Goal: Task Accomplishment & Management: Manage account settings

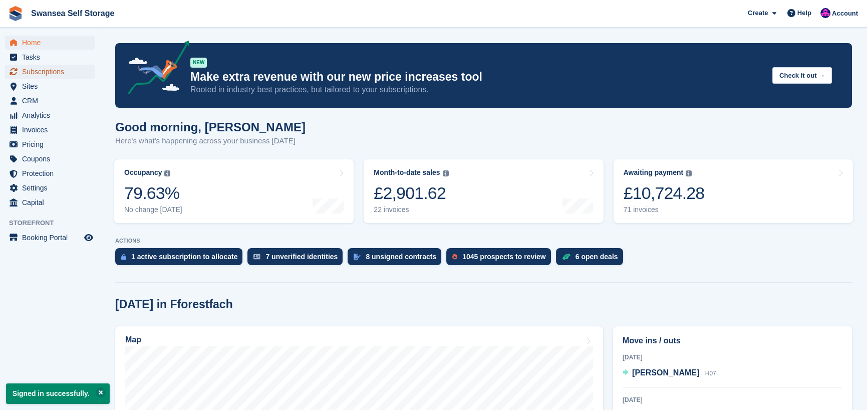
click at [59, 76] on span "Subscriptions" at bounding box center [52, 72] width 60 height 14
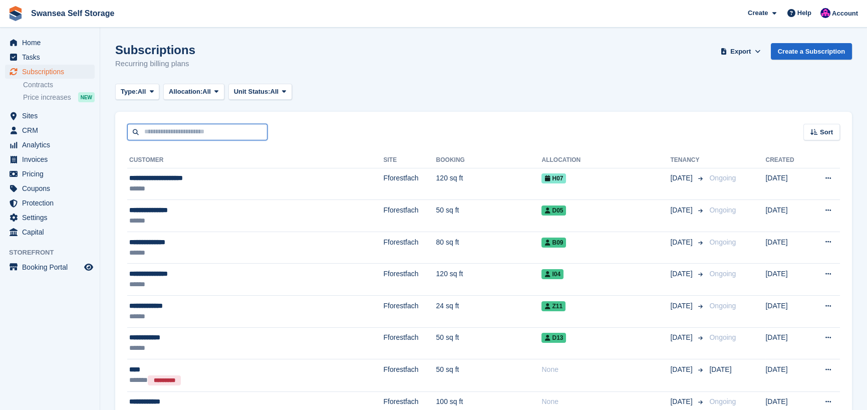
click at [152, 131] on input "text" at bounding box center [197, 132] width 140 height 17
type input "****"
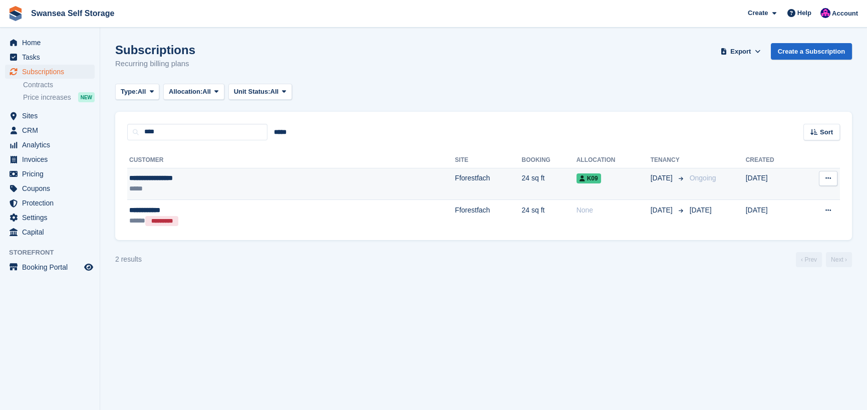
click at [455, 178] on td "Fforestfach" at bounding box center [488, 184] width 67 height 32
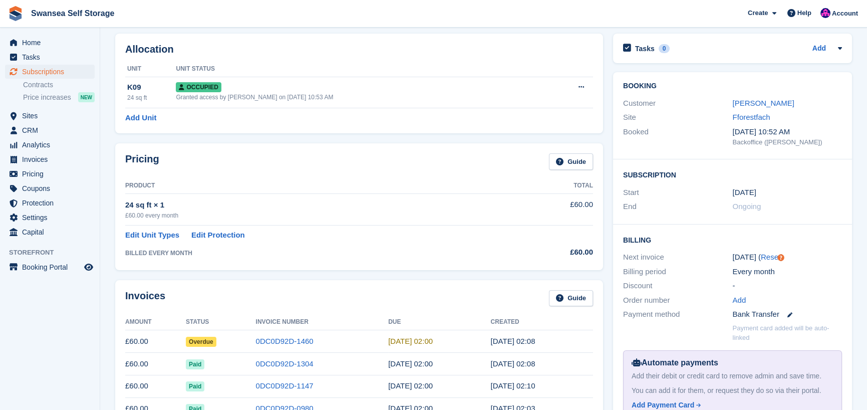
scroll to position [100, 0]
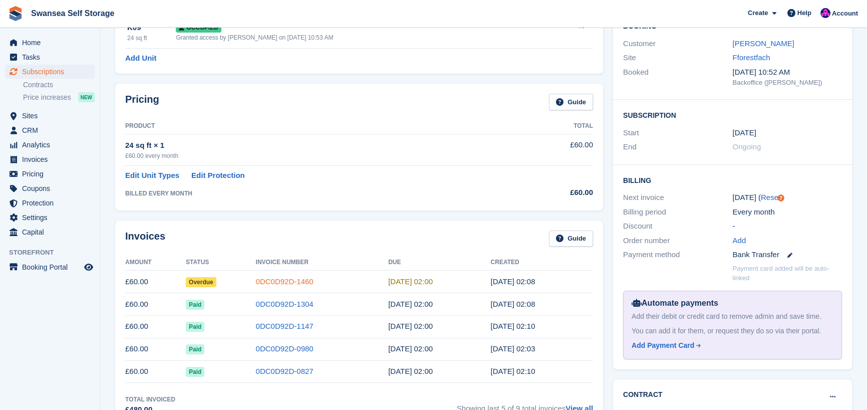
click at [279, 283] on link "0DC0D92D-1460" at bounding box center [285, 281] width 58 height 9
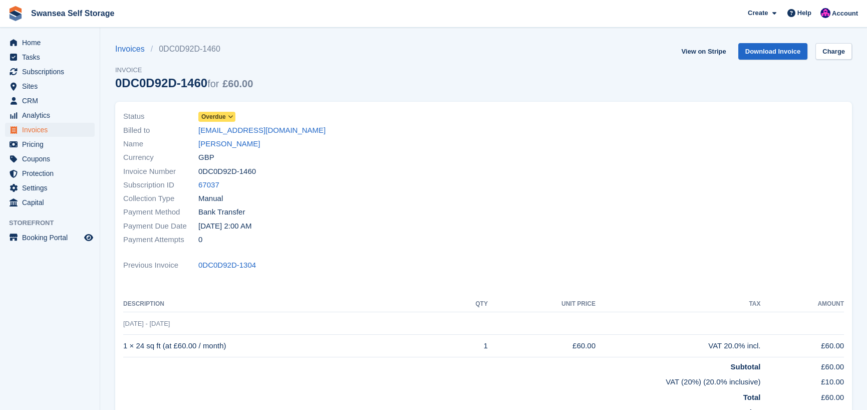
click at [214, 114] on span "Overdue" at bounding box center [213, 116] width 25 height 9
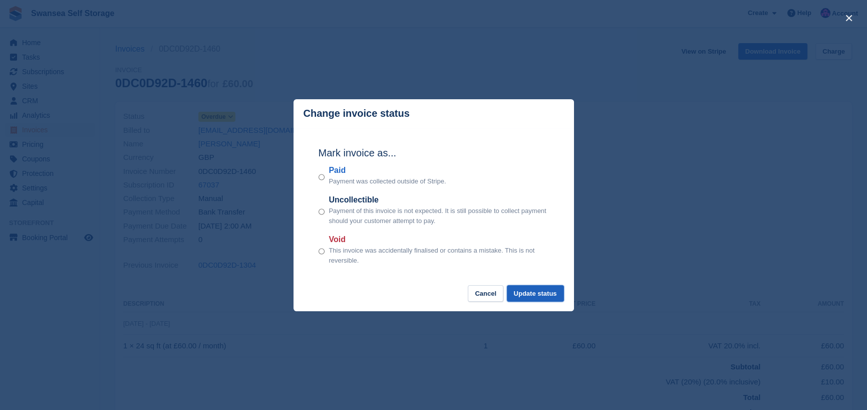
click at [523, 298] on button "Update status" at bounding box center [535, 293] width 57 height 17
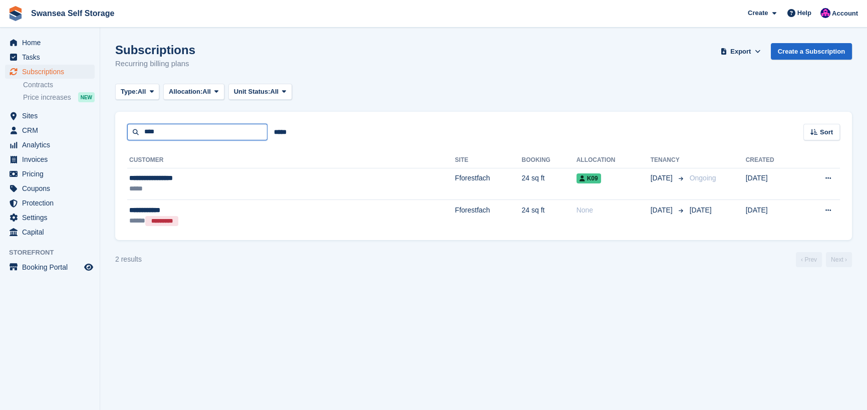
drag, startPoint x: 205, startPoint y: 132, endPoint x: 102, endPoint y: 131, distance: 103.6
click at [105, 136] on section "Subscriptions Recurring billing plans Export Export Subscriptions Export a CSV …" at bounding box center [483, 205] width 767 height 410
type input "*****"
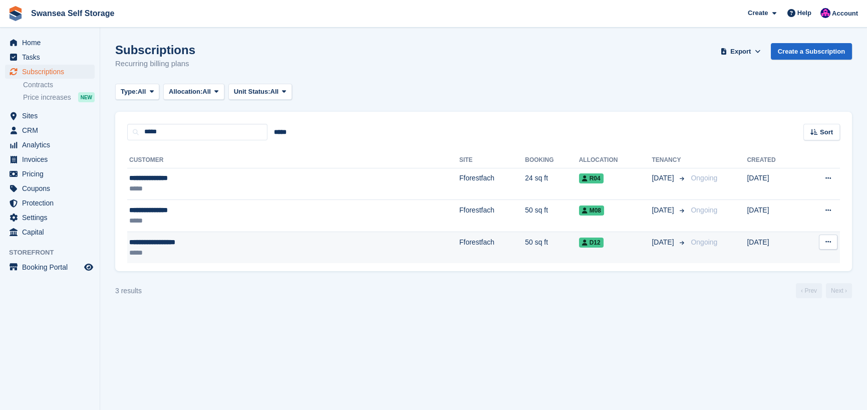
click at [459, 241] on td "Fforestfach" at bounding box center [492, 247] width 66 height 32
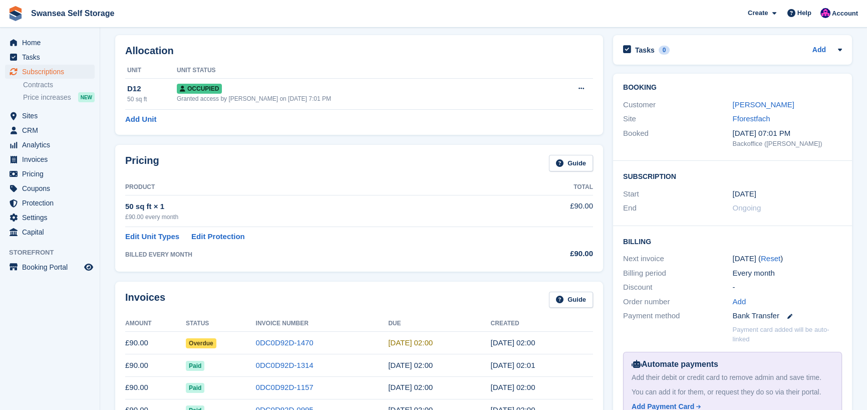
scroll to position [100, 0]
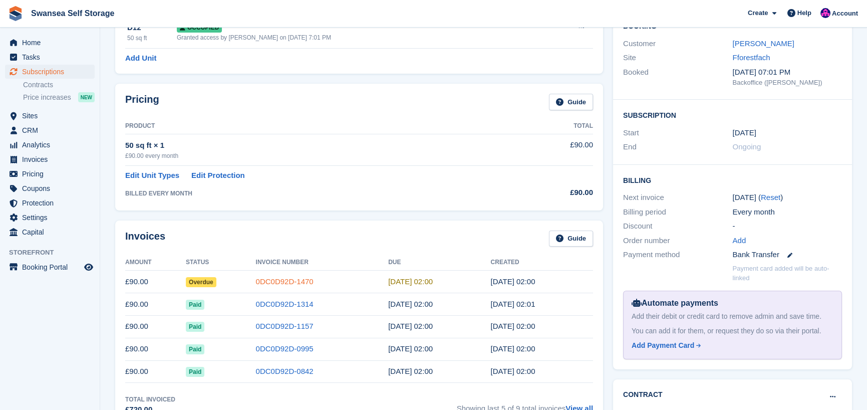
click at [282, 280] on link "0DC0D92D-1470" at bounding box center [285, 281] width 58 height 9
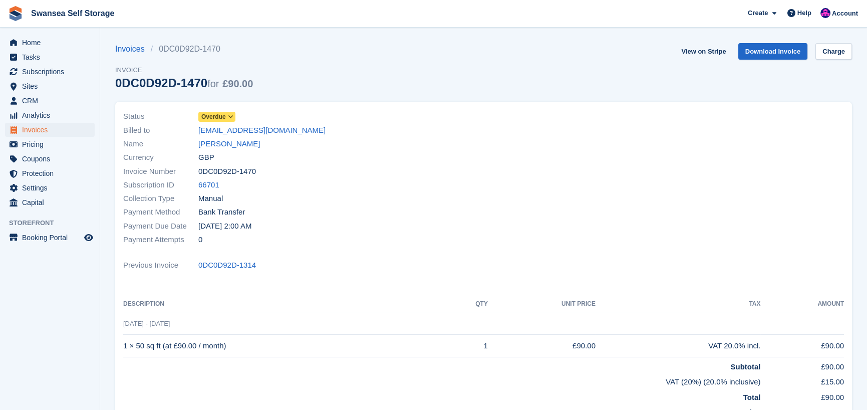
click at [218, 116] on span "Overdue" at bounding box center [213, 116] width 25 height 9
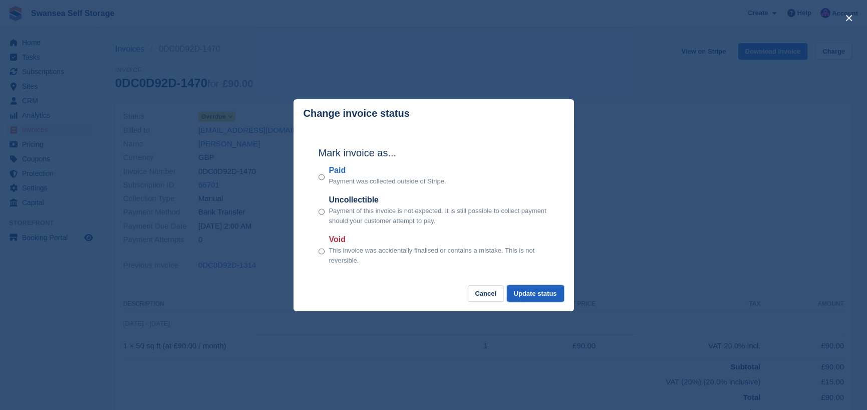
drag, startPoint x: 533, startPoint y: 291, endPoint x: 526, endPoint y: 290, distance: 7.1
click at [526, 290] on button "Update status" at bounding box center [535, 293] width 57 height 17
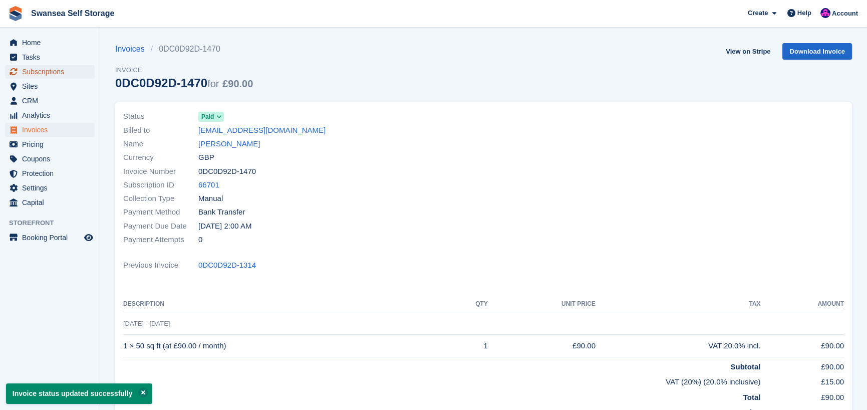
click at [41, 75] on span "Subscriptions" at bounding box center [52, 72] width 60 height 14
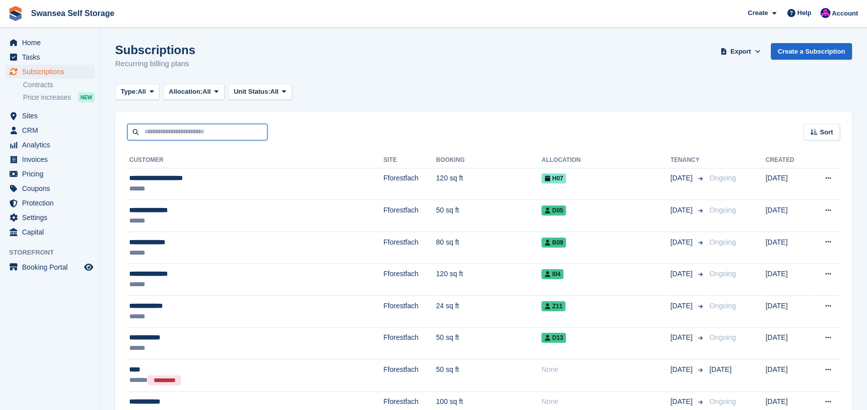
click at [155, 134] on input "text" at bounding box center [197, 132] width 140 height 17
type input "****"
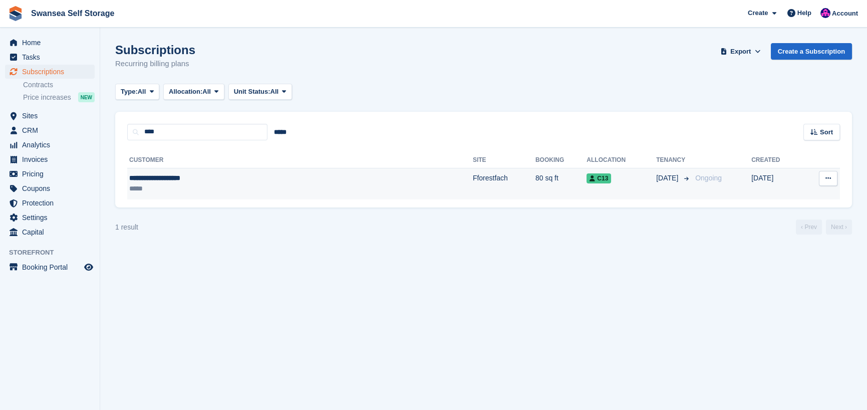
click at [193, 179] on div "**********" at bounding box center [224, 178] width 191 height 11
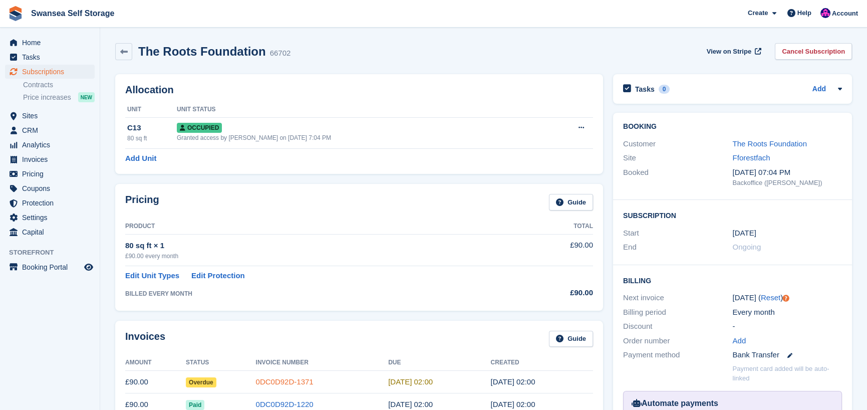
click at [259, 383] on link "0DC0D92D-1371" at bounding box center [285, 381] width 58 height 9
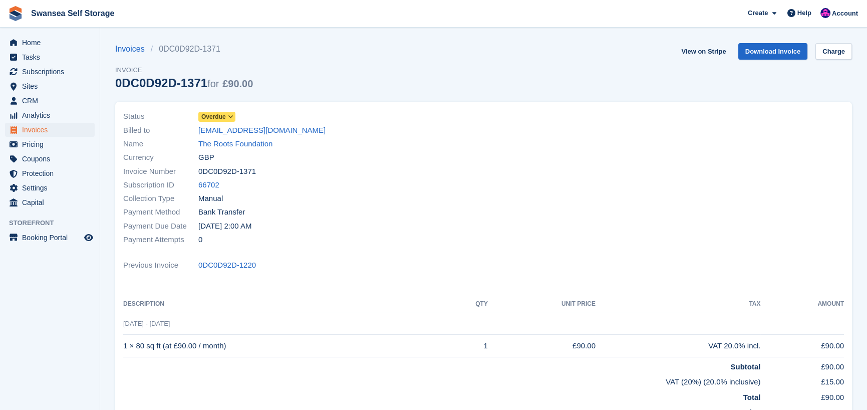
click at [223, 116] on span "Overdue" at bounding box center [213, 116] width 25 height 9
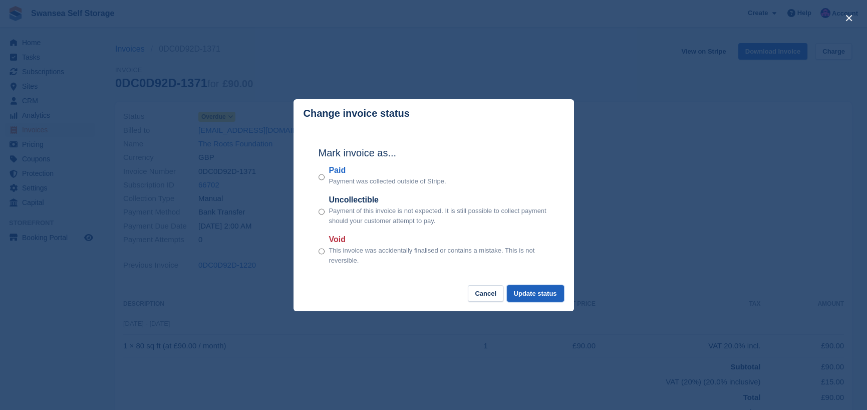
click at [526, 294] on button "Update status" at bounding box center [535, 293] width 57 height 17
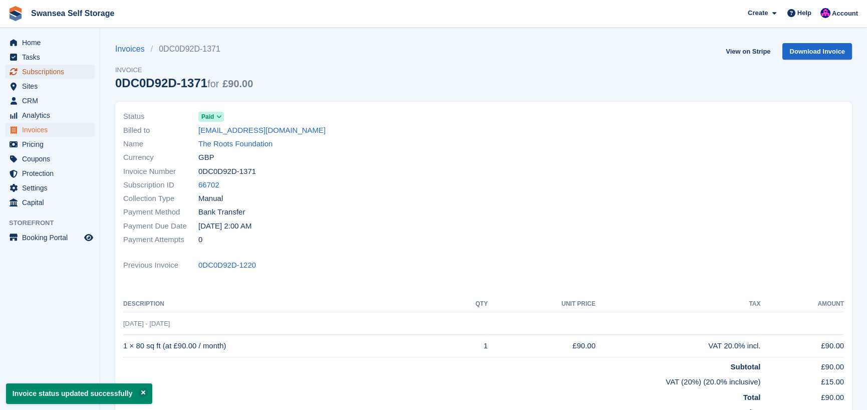
click at [53, 71] on span "Subscriptions" at bounding box center [52, 72] width 60 height 14
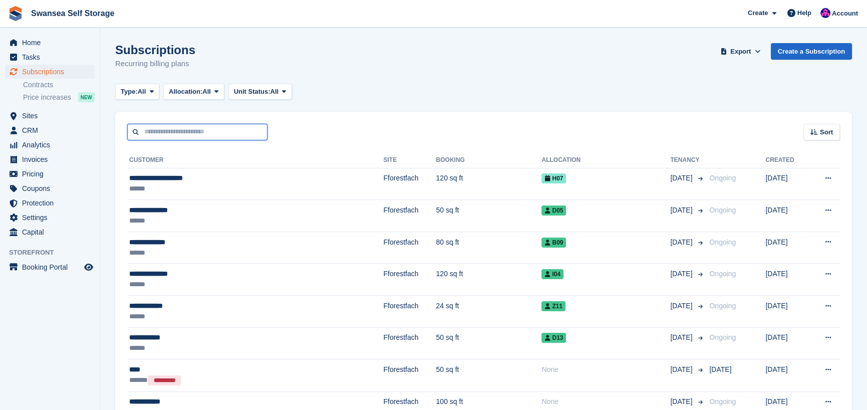
click at [151, 132] on input "text" at bounding box center [197, 132] width 140 height 17
type input "**"
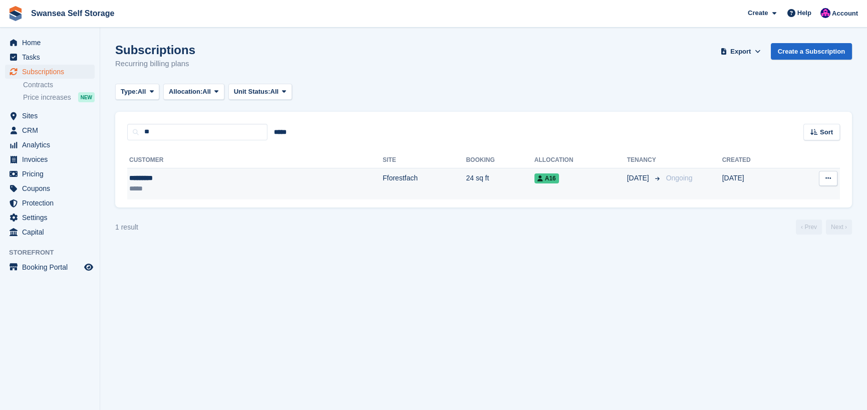
click at [182, 181] on div "*********" at bounding box center [182, 178] width 106 height 11
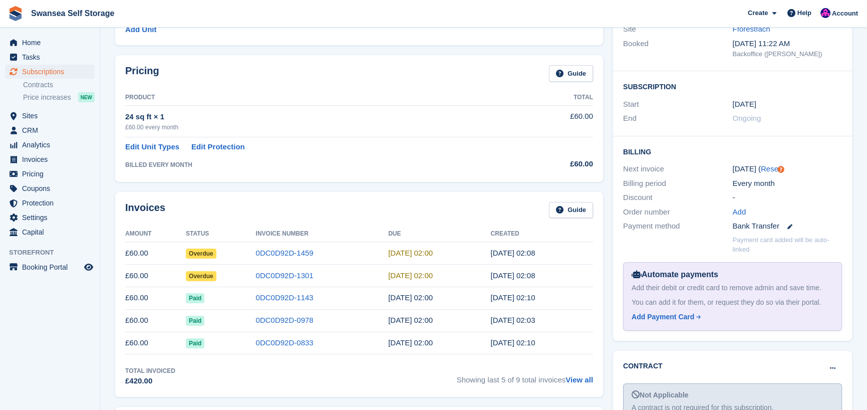
scroll to position [150, 0]
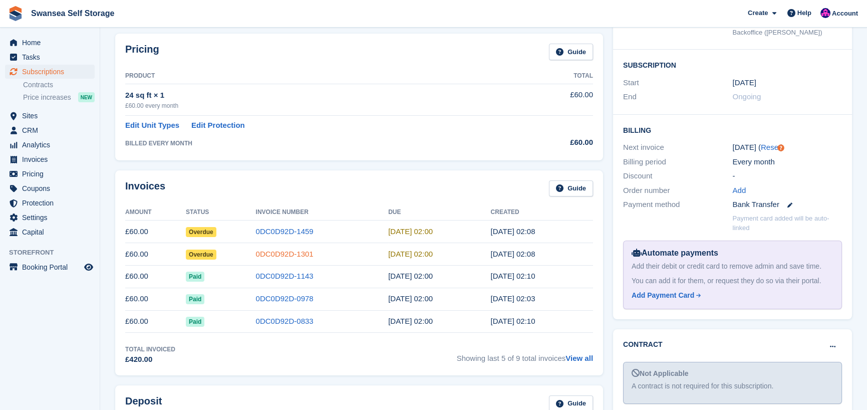
click at [286, 255] on link "0DC0D92D-1301" at bounding box center [285, 253] width 58 height 9
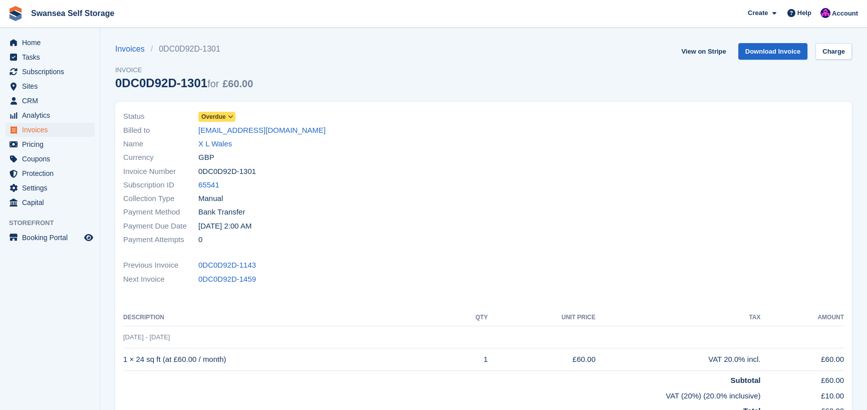
click at [216, 115] on span "Overdue" at bounding box center [213, 116] width 25 height 9
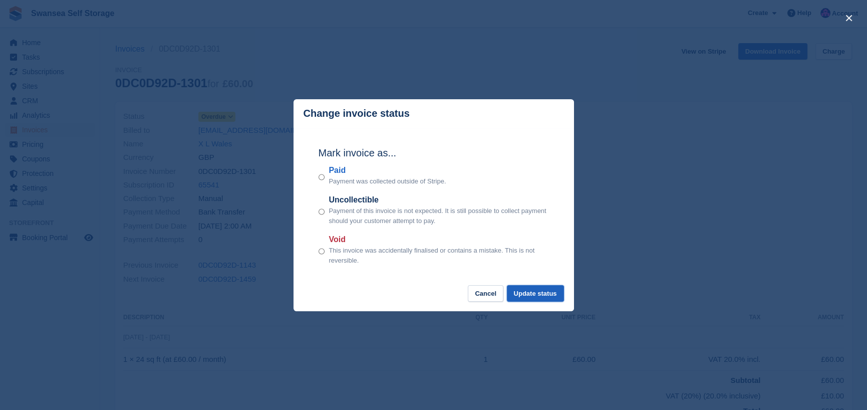
click at [517, 290] on button "Update status" at bounding box center [535, 293] width 57 height 17
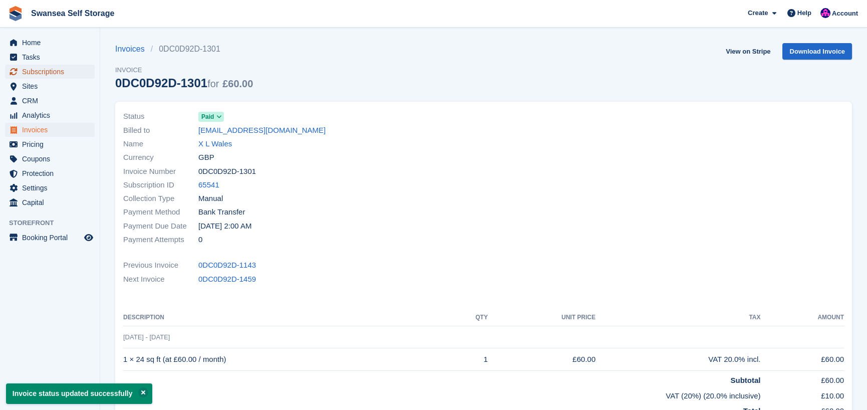
click at [45, 67] on span "Subscriptions" at bounding box center [52, 72] width 60 height 14
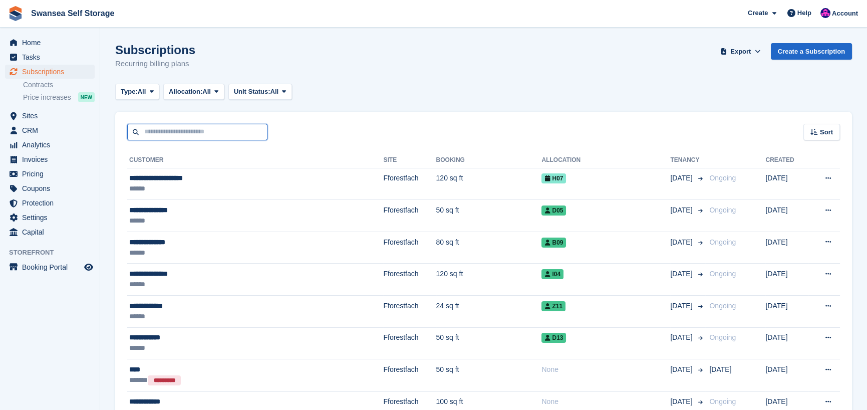
click at [170, 135] on input "text" at bounding box center [197, 132] width 140 height 17
type input "***"
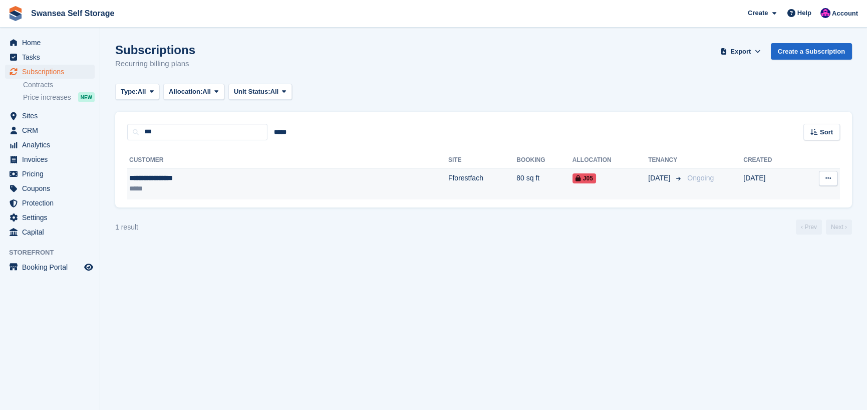
click at [168, 179] on div "**********" at bounding box center [210, 178] width 163 height 11
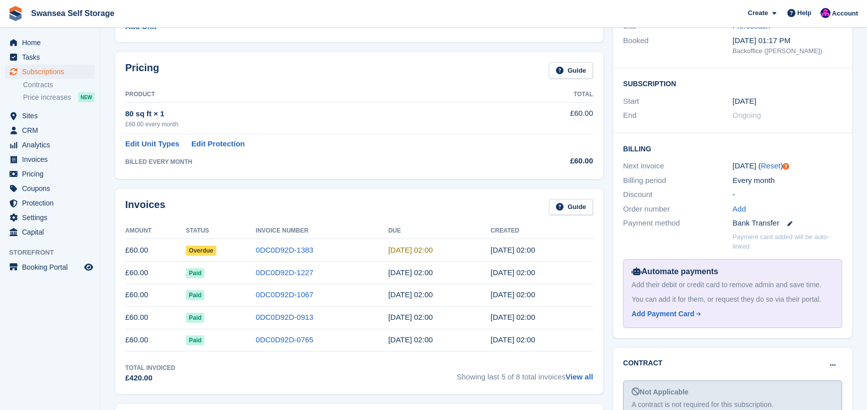
scroll to position [150, 0]
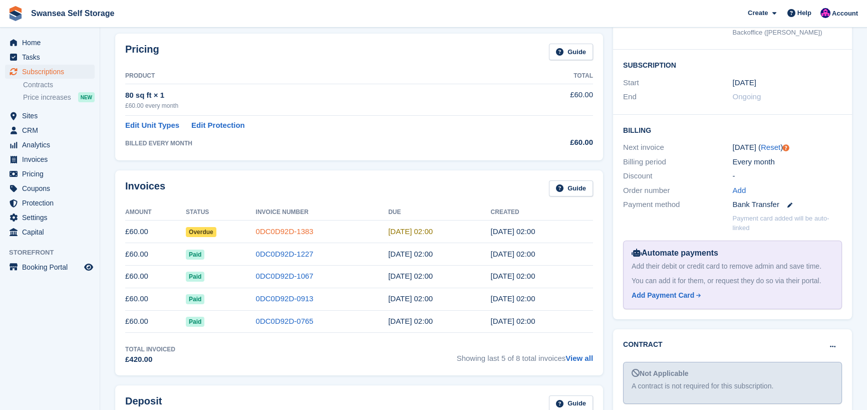
click at [272, 228] on link "0DC0D92D-1383" at bounding box center [285, 231] width 58 height 9
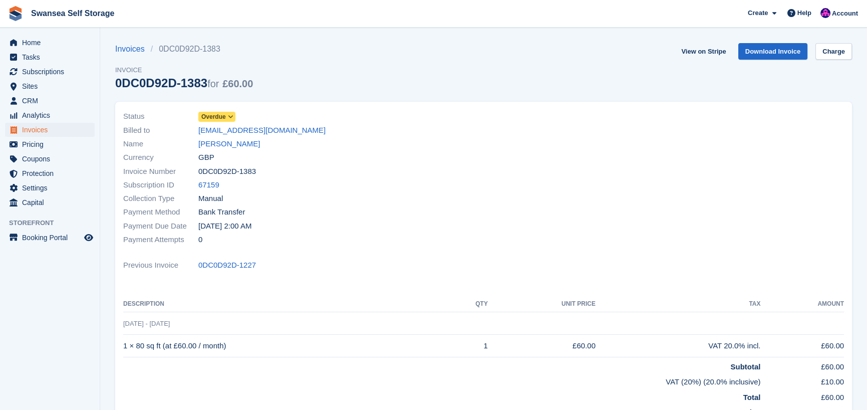
click at [214, 117] on span "Overdue" at bounding box center [213, 116] width 25 height 9
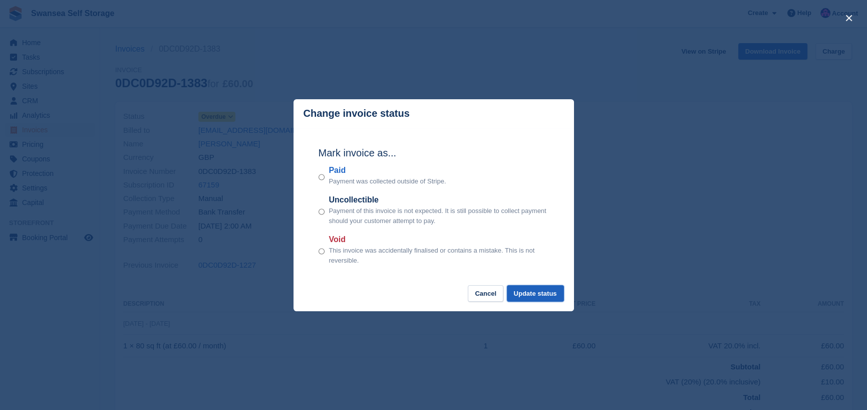
drag, startPoint x: 520, startPoint y: 297, endPoint x: 516, endPoint y: 293, distance: 5.7
click at [516, 293] on button "Update status" at bounding box center [535, 293] width 57 height 17
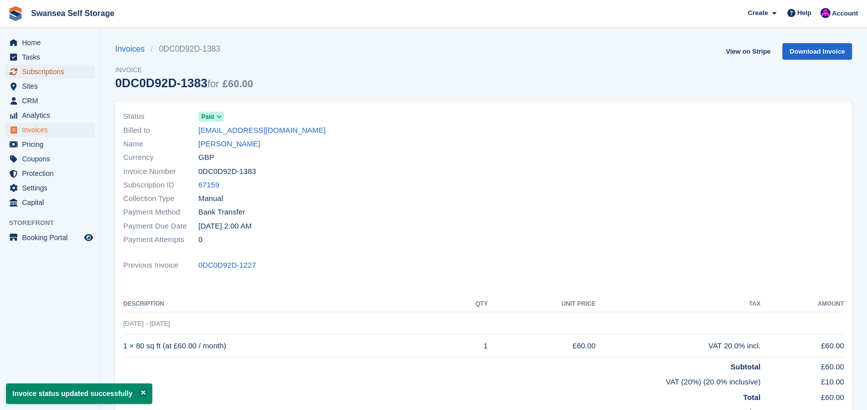
click at [32, 72] on span "Subscriptions" at bounding box center [52, 72] width 60 height 14
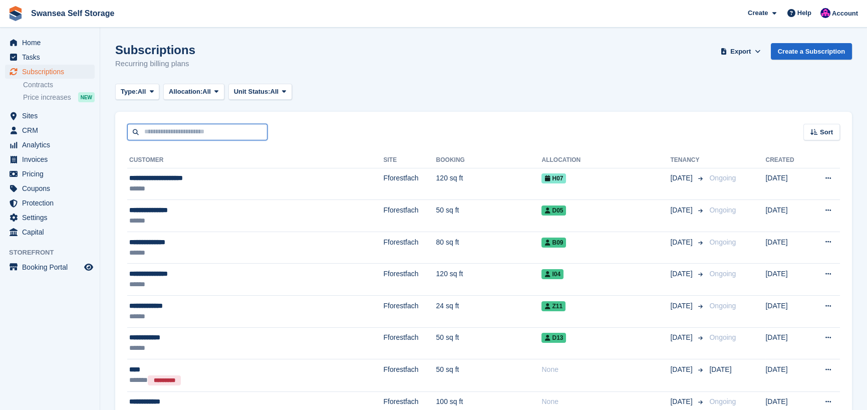
click at [151, 132] on input "text" at bounding box center [197, 132] width 140 height 17
type input "*****"
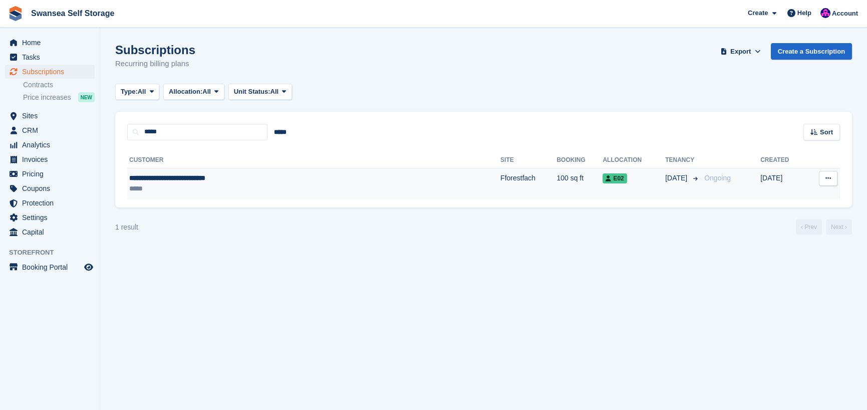
click at [187, 179] on span "**********" at bounding box center [167, 177] width 76 height 7
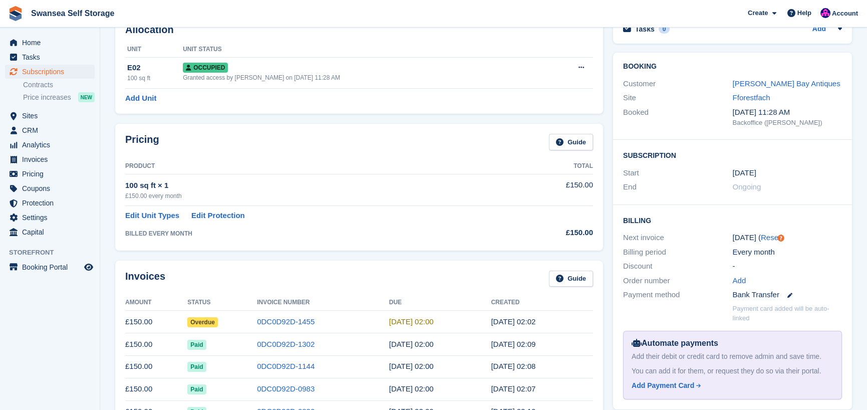
scroll to position [150, 0]
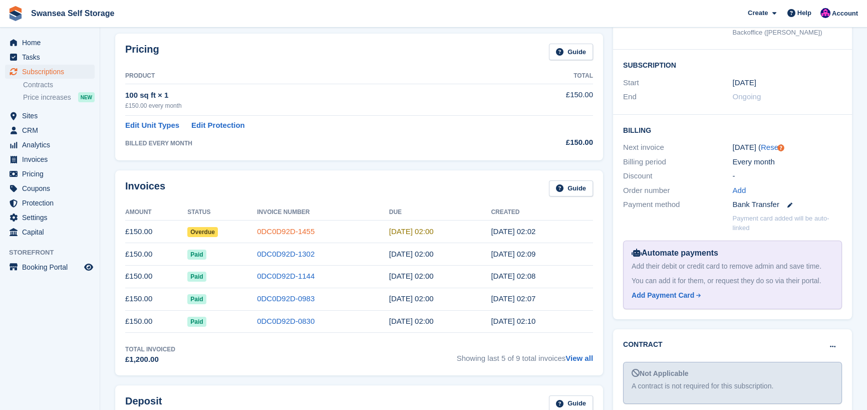
click at [290, 227] on link "0DC0D92D-1455" at bounding box center [286, 231] width 58 height 9
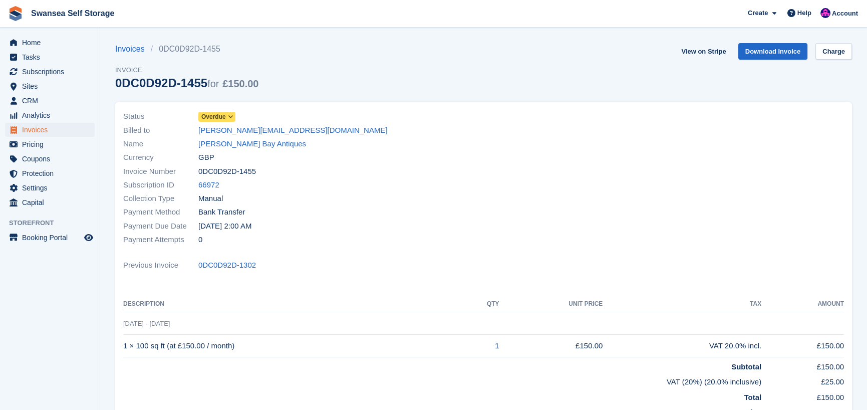
click at [219, 118] on span "Overdue" at bounding box center [213, 116] width 25 height 9
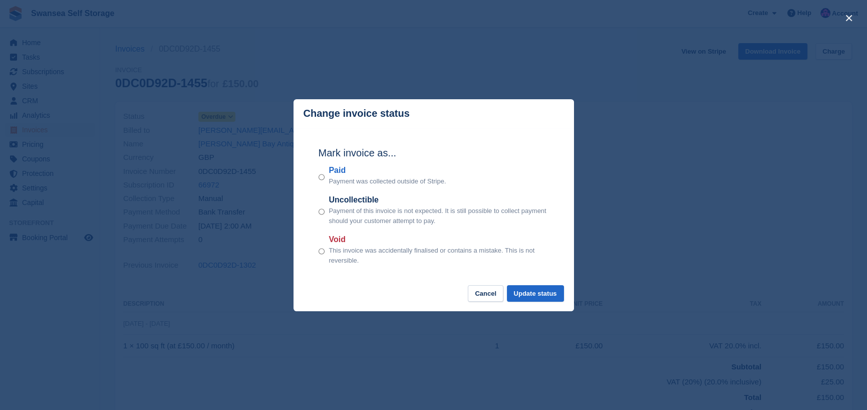
click at [317, 177] on div "Mark invoice as... Paid Payment was collected outside of Stripe. Uncollectible …" at bounding box center [433, 207] width 250 height 158
click at [521, 296] on button "Update status" at bounding box center [535, 293] width 57 height 17
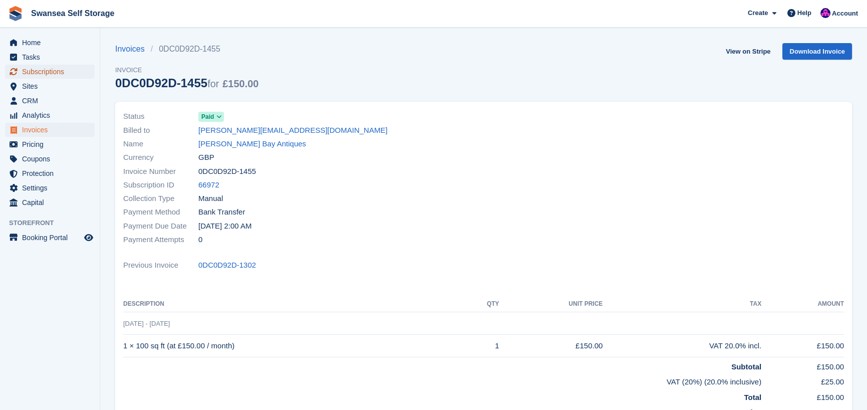
drag, startPoint x: 47, startPoint y: 73, endPoint x: 56, endPoint y: 74, distance: 8.6
click at [48, 73] on span "Subscriptions" at bounding box center [52, 72] width 60 height 14
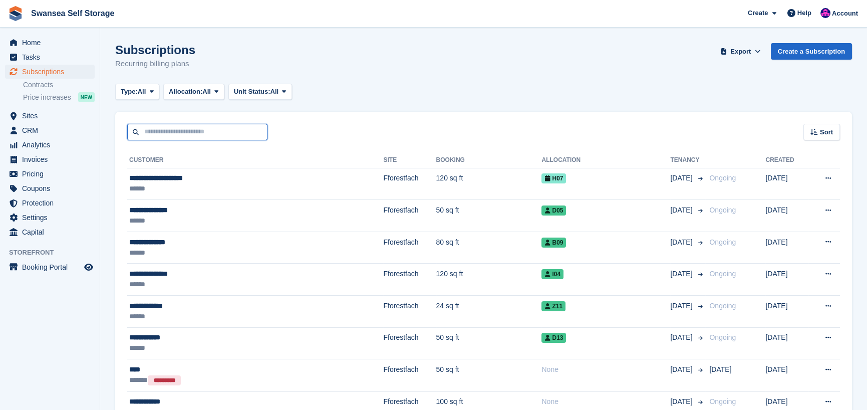
click at [170, 133] on input "text" at bounding box center [197, 132] width 140 height 17
type input "*"
type input "****"
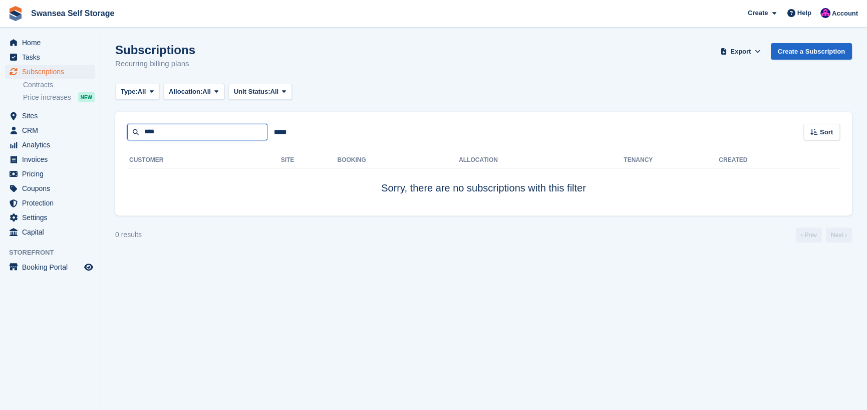
click at [166, 133] on input "****" at bounding box center [197, 132] width 140 height 17
type input "*"
click at [40, 115] on span "Sites" at bounding box center [52, 116] width 60 height 14
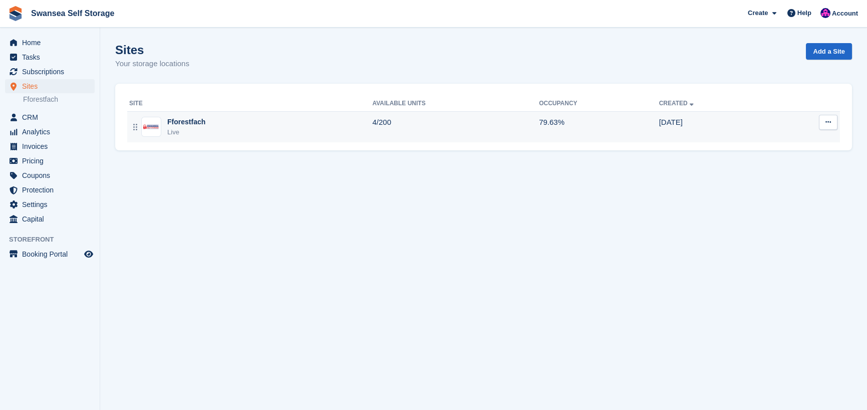
click at [184, 130] on div "Live" at bounding box center [186, 132] width 38 height 10
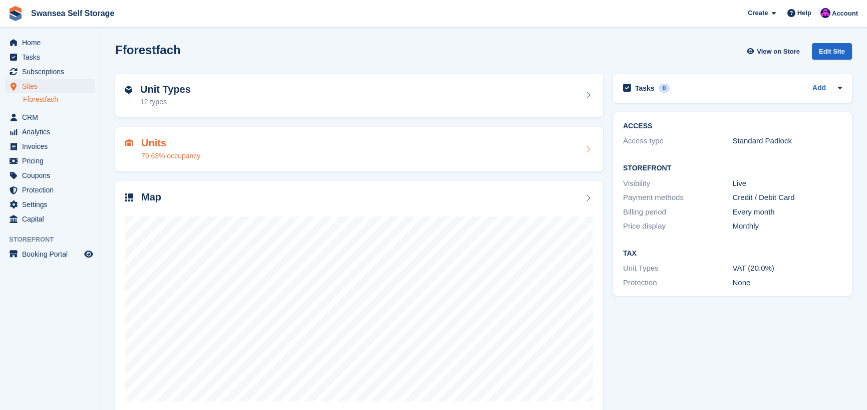
click at [173, 154] on div "79.63% occupancy" at bounding box center [170, 156] width 59 height 11
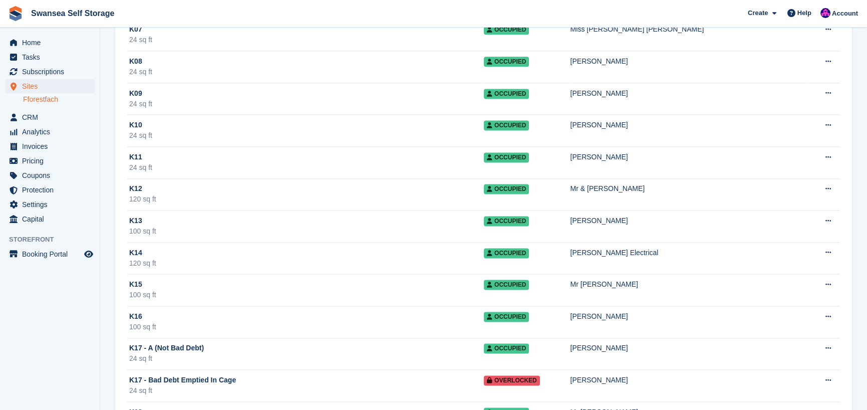
scroll to position [3505, 0]
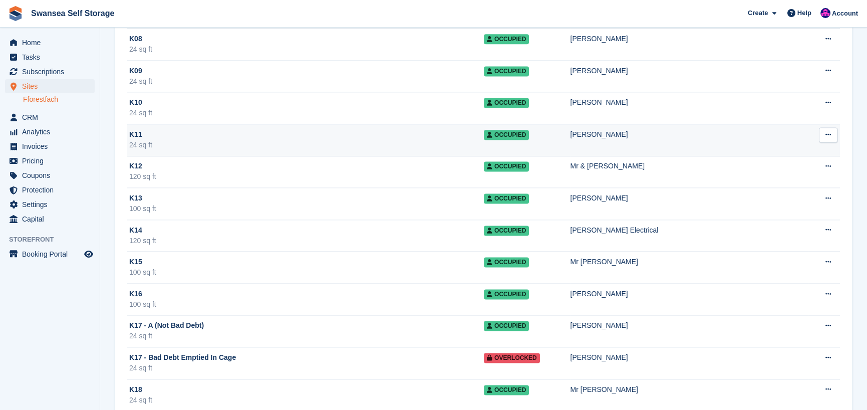
click at [156, 130] on div "K11" at bounding box center [306, 134] width 354 height 11
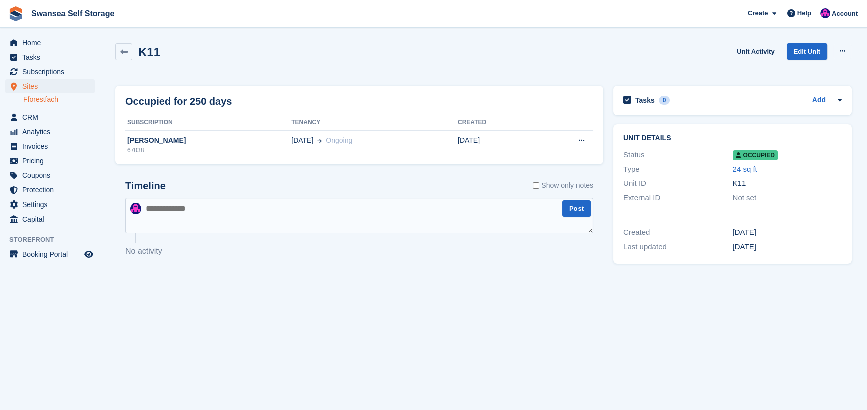
drag, startPoint x: 311, startPoint y: 185, endPoint x: 303, endPoint y: 169, distance: 17.7
click at [310, 184] on div "Timeline Show only notes" at bounding box center [359, 189] width 468 height 18
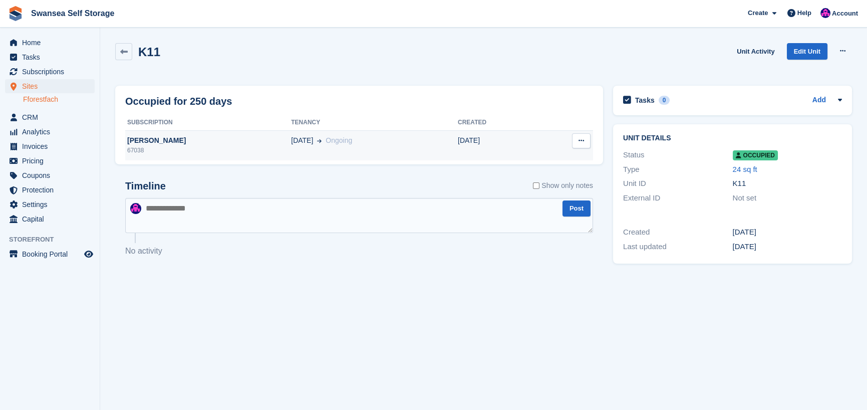
click at [153, 142] on div "[PERSON_NAME]" at bounding box center [208, 140] width 166 height 11
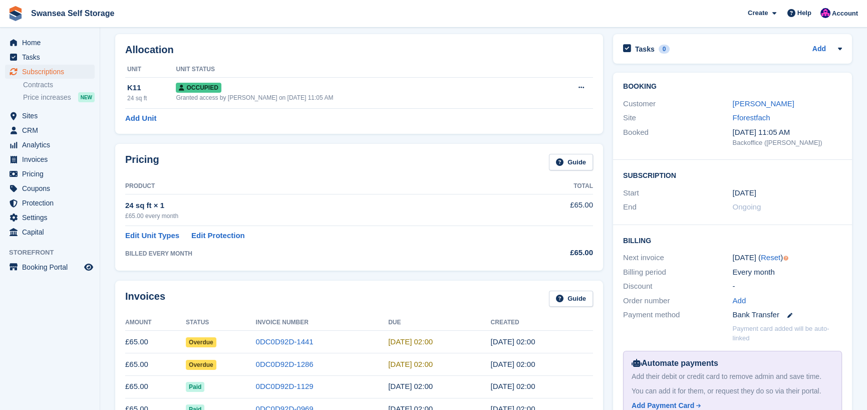
scroll to position [100, 0]
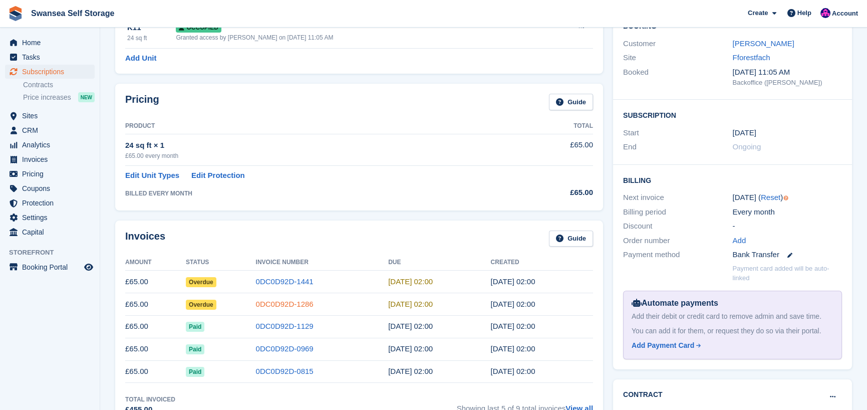
click at [279, 303] on link "0DC0D92D-1286" at bounding box center [285, 303] width 58 height 9
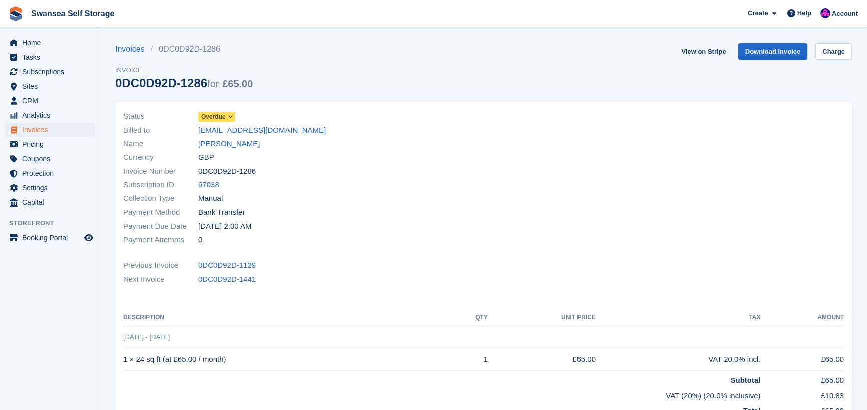
click at [219, 118] on span "Overdue" at bounding box center [213, 116] width 25 height 9
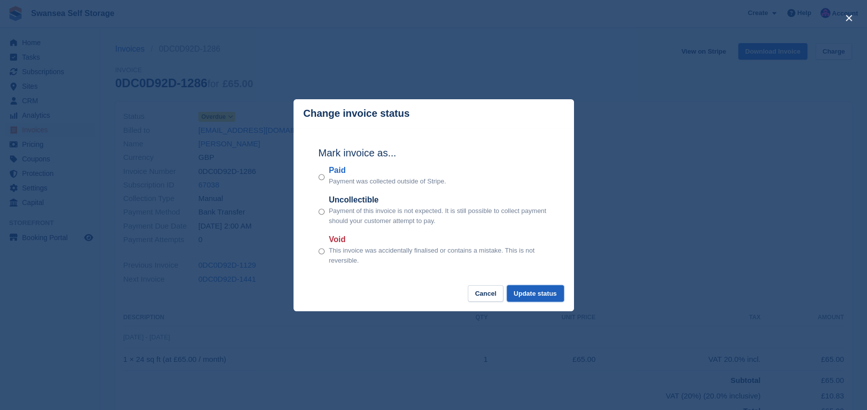
click at [531, 295] on button "Update status" at bounding box center [535, 293] width 57 height 17
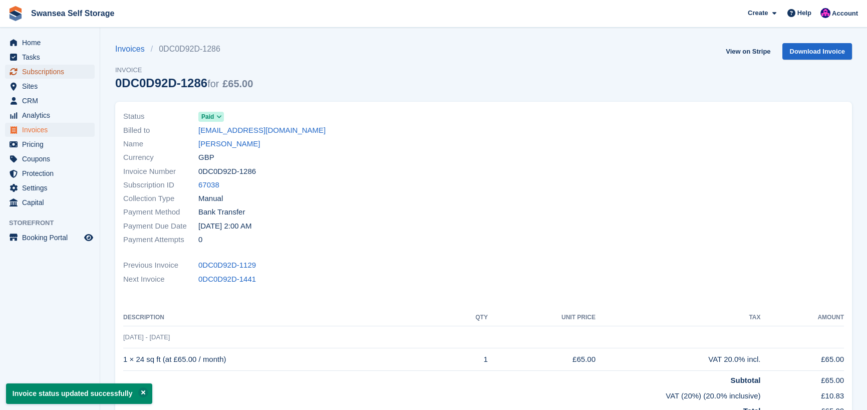
click at [60, 74] on span "Subscriptions" at bounding box center [52, 72] width 60 height 14
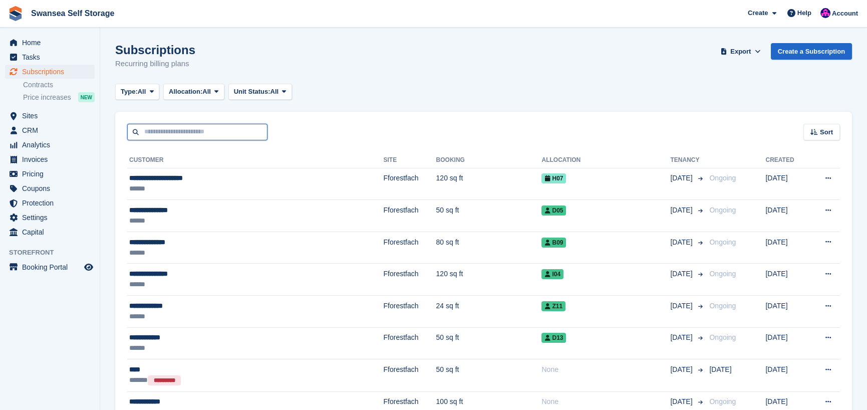
click at [165, 133] on input "text" at bounding box center [197, 132] width 140 height 17
type input "******"
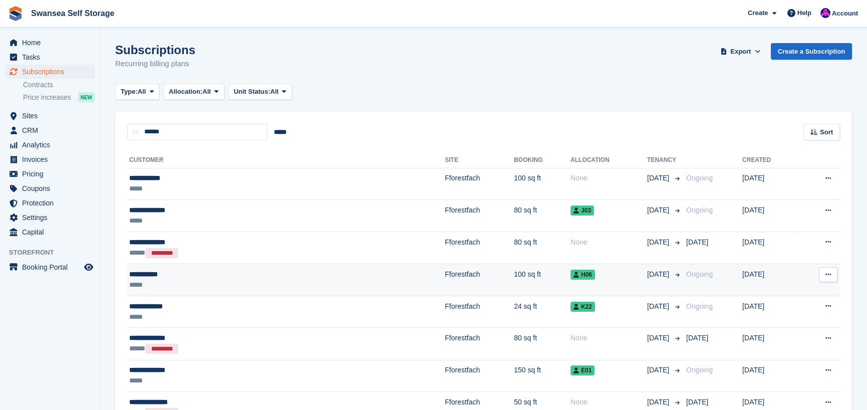
click at [445, 276] on td "Fforestfach" at bounding box center [479, 280] width 69 height 32
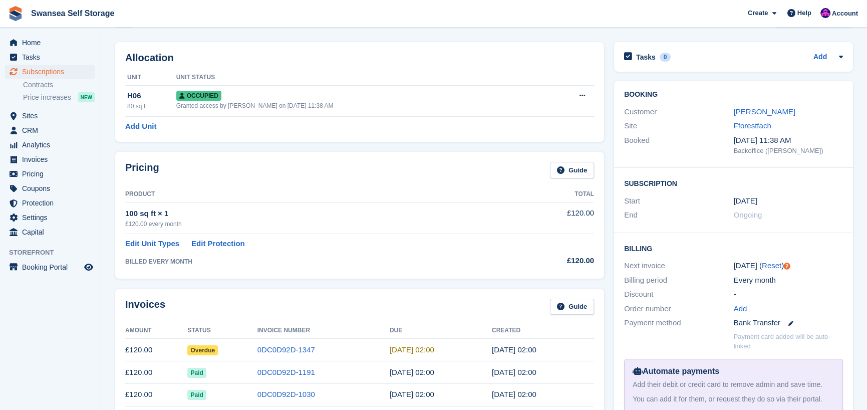
scroll to position [50, 0]
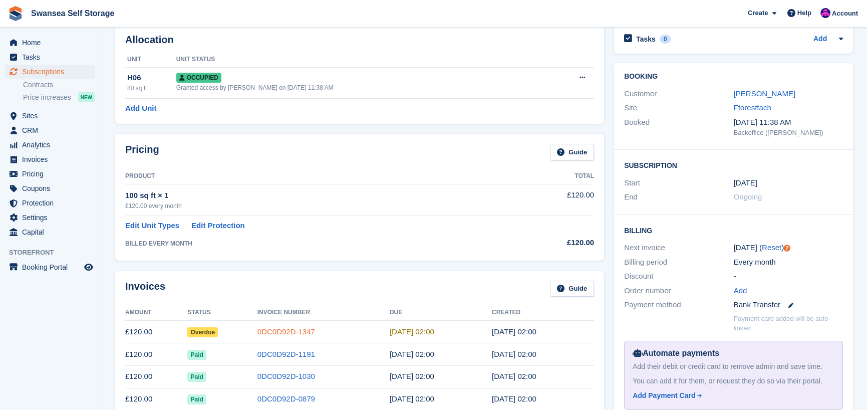
click at [273, 332] on link "0DC0D92D-1347" at bounding box center [286, 331] width 58 height 9
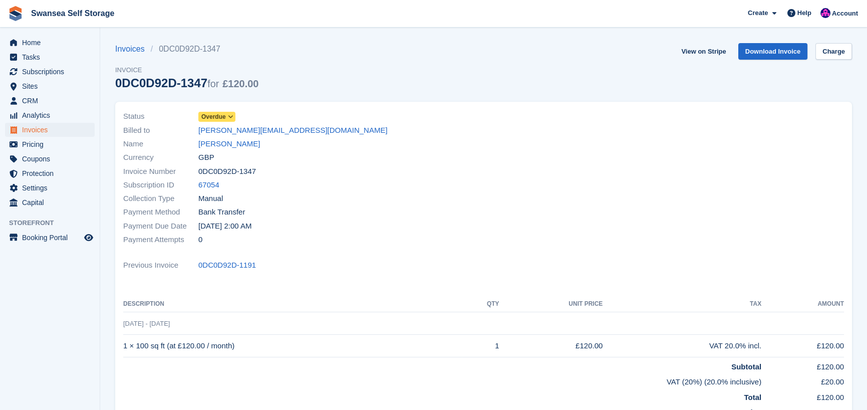
click at [221, 115] on span "Overdue" at bounding box center [213, 116] width 25 height 9
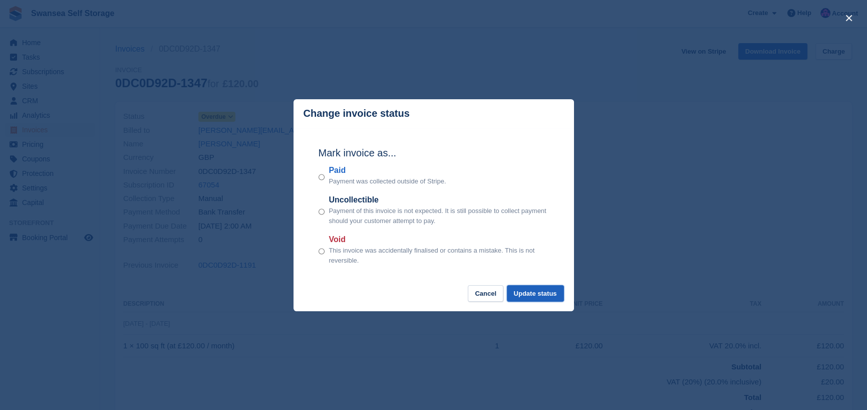
drag, startPoint x: 525, startPoint y: 293, endPoint x: 518, endPoint y: 291, distance: 7.7
click at [518, 291] on button "Update status" at bounding box center [535, 293] width 57 height 17
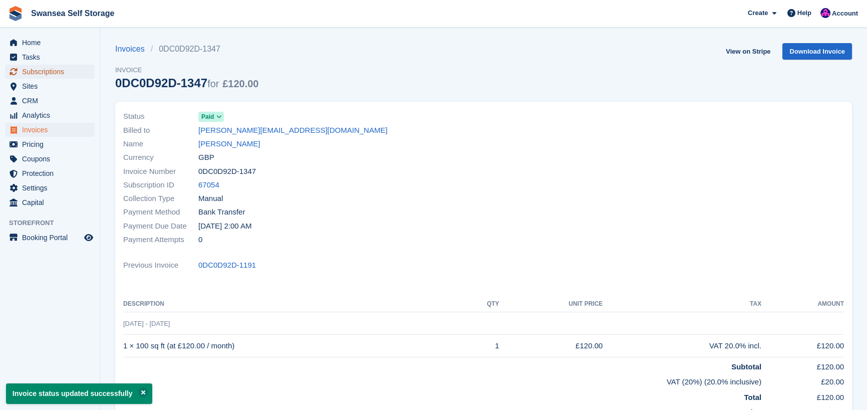
click at [51, 71] on span "Subscriptions" at bounding box center [52, 72] width 60 height 14
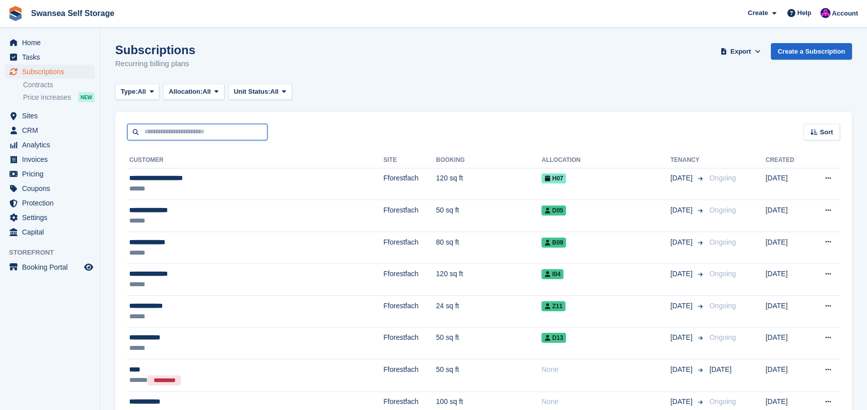
click at [167, 133] on input "text" at bounding box center [197, 132] width 140 height 17
type input "*****"
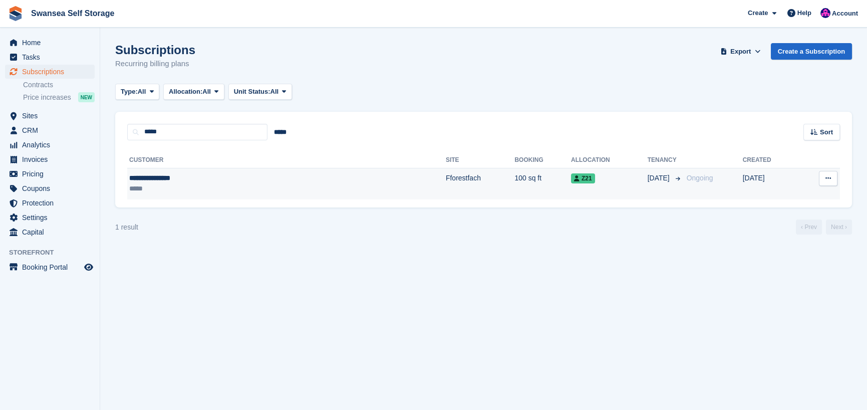
click at [205, 179] on div "**********" at bounding box center [209, 178] width 160 height 11
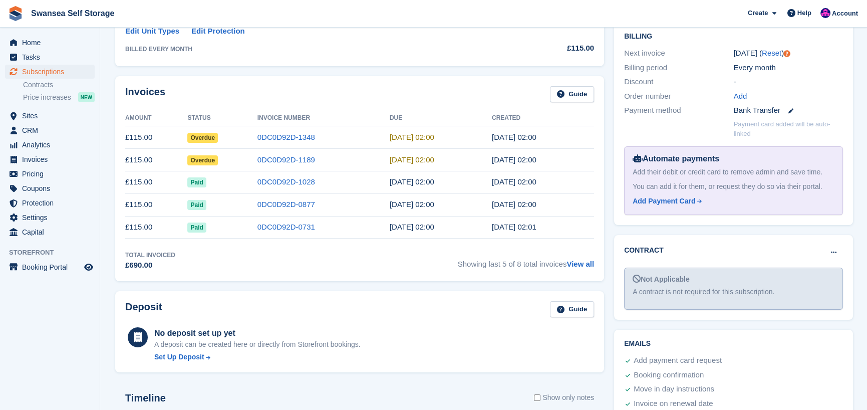
scroll to position [250, 0]
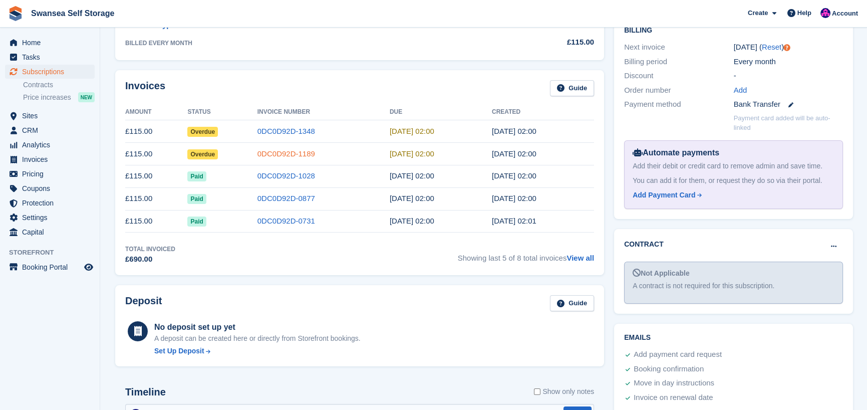
click at [288, 153] on link "0DC0D92D-1189" at bounding box center [286, 153] width 58 height 9
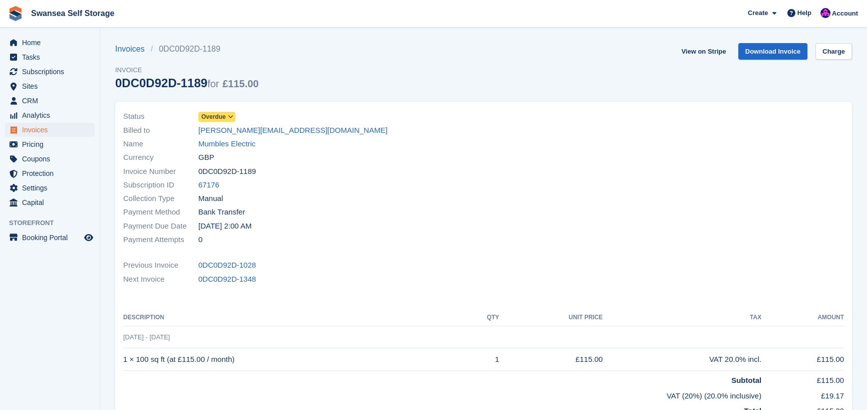
click at [219, 117] on span "Overdue" at bounding box center [213, 116] width 25 height 9
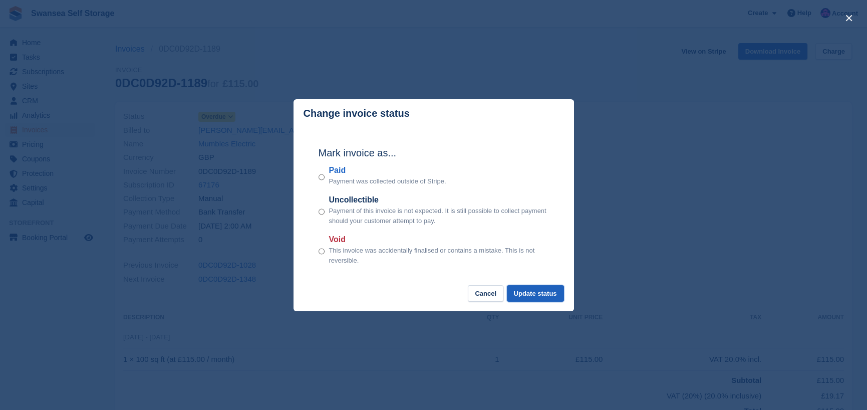
click at [519, 288] on button "Update status" at bounding box center [535, 293] width 57 height 17
